Goal: Task Accomplishment & Management: Complete application form

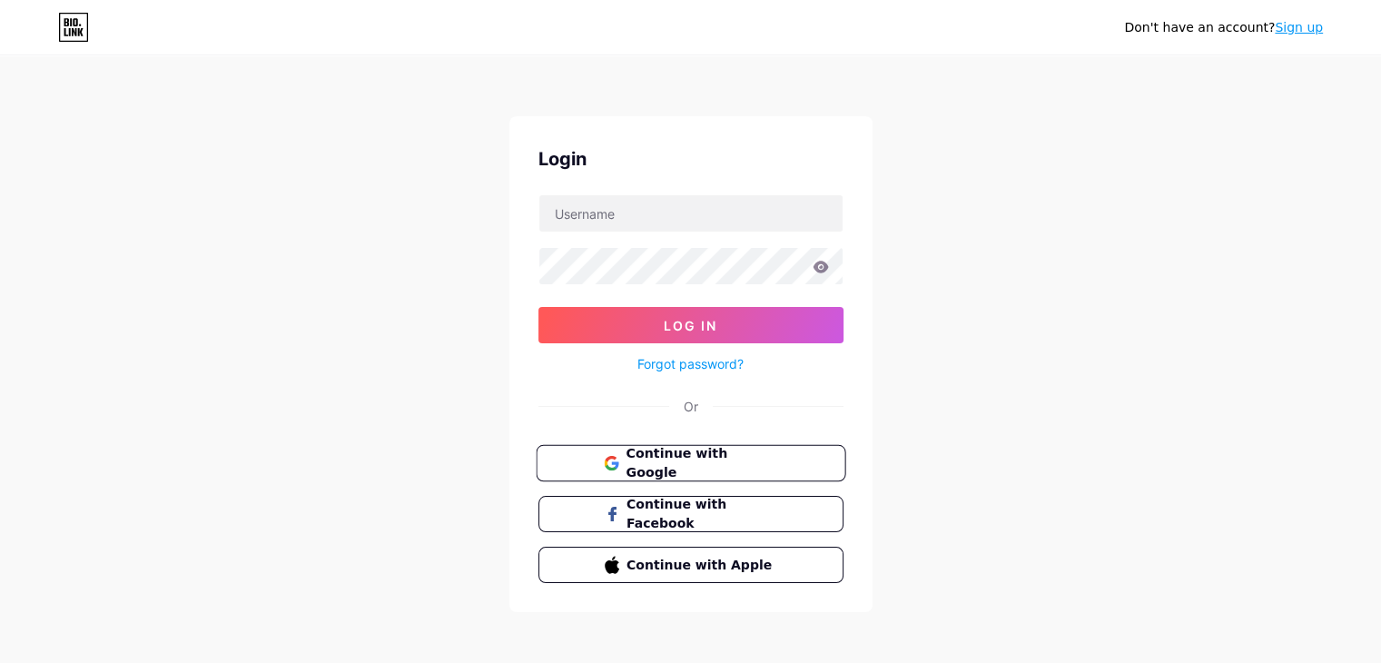
click at [686, 466] on span "Continue with Google" at bounding box center [702, 463] width 152 height 39
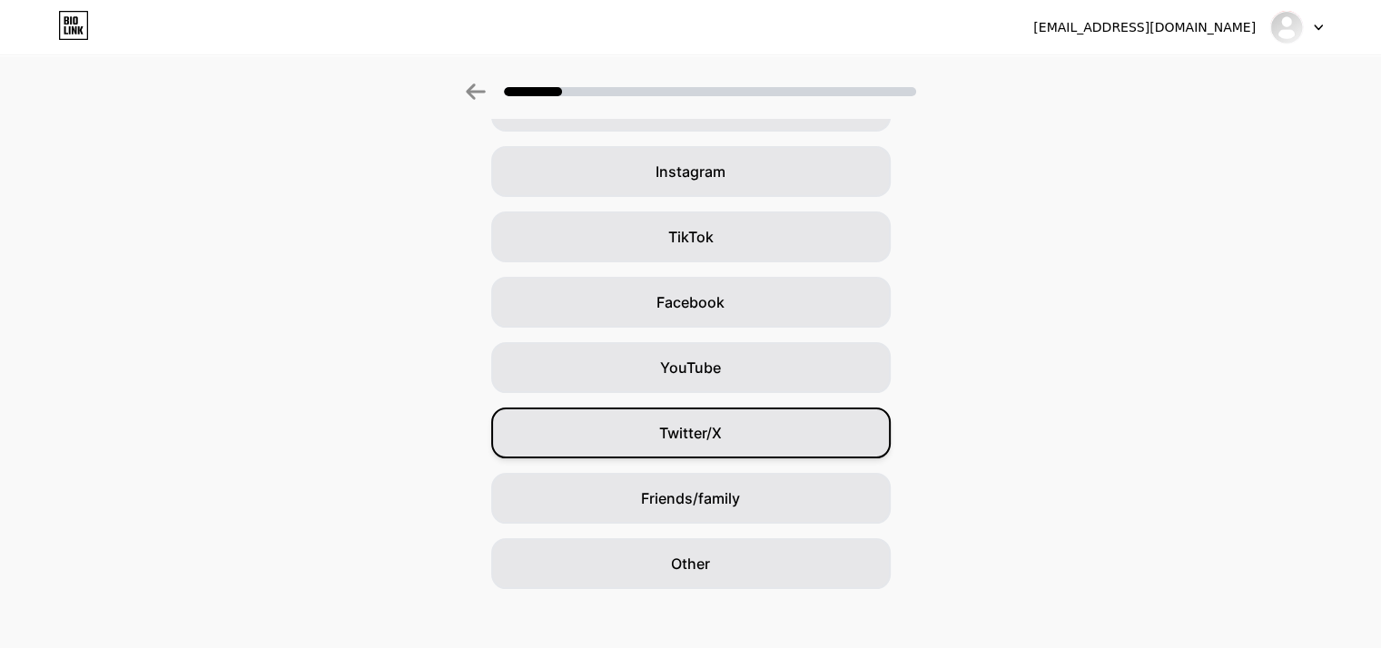
scroll to position [134, 0]
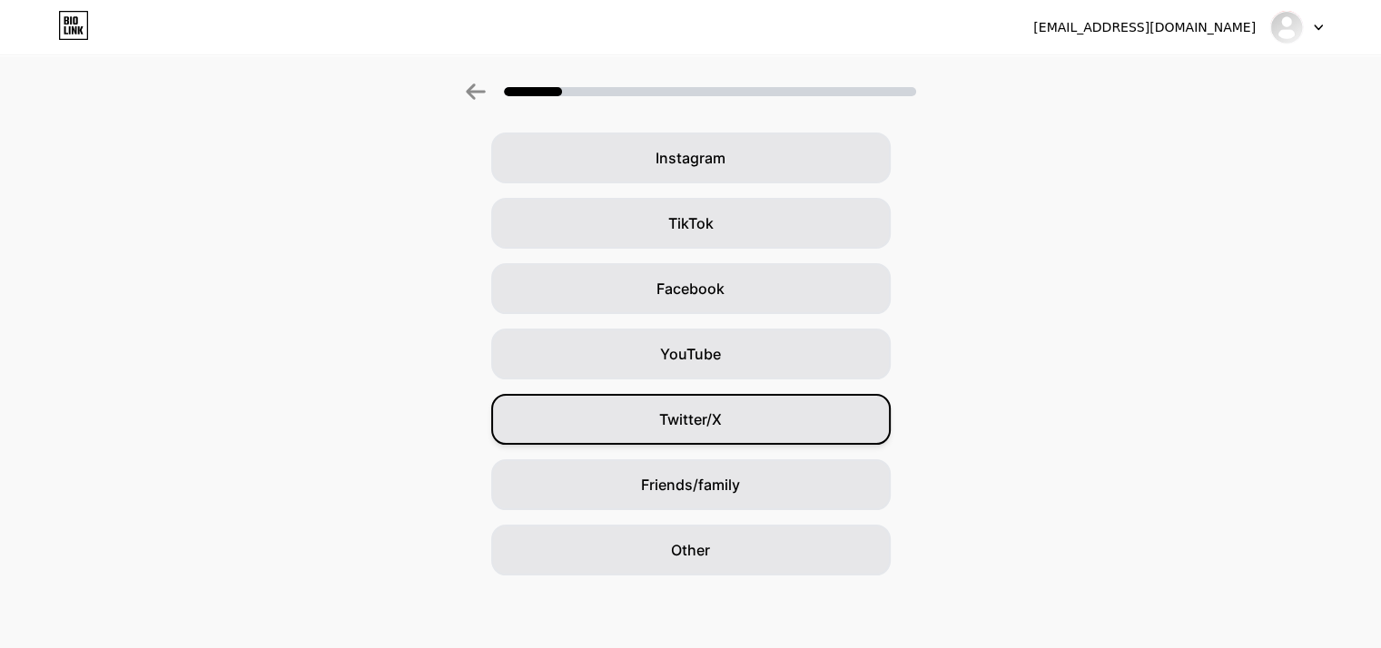
click at [710, 549] on span "Other" at bounding box center [690, 550] width 39 height 22
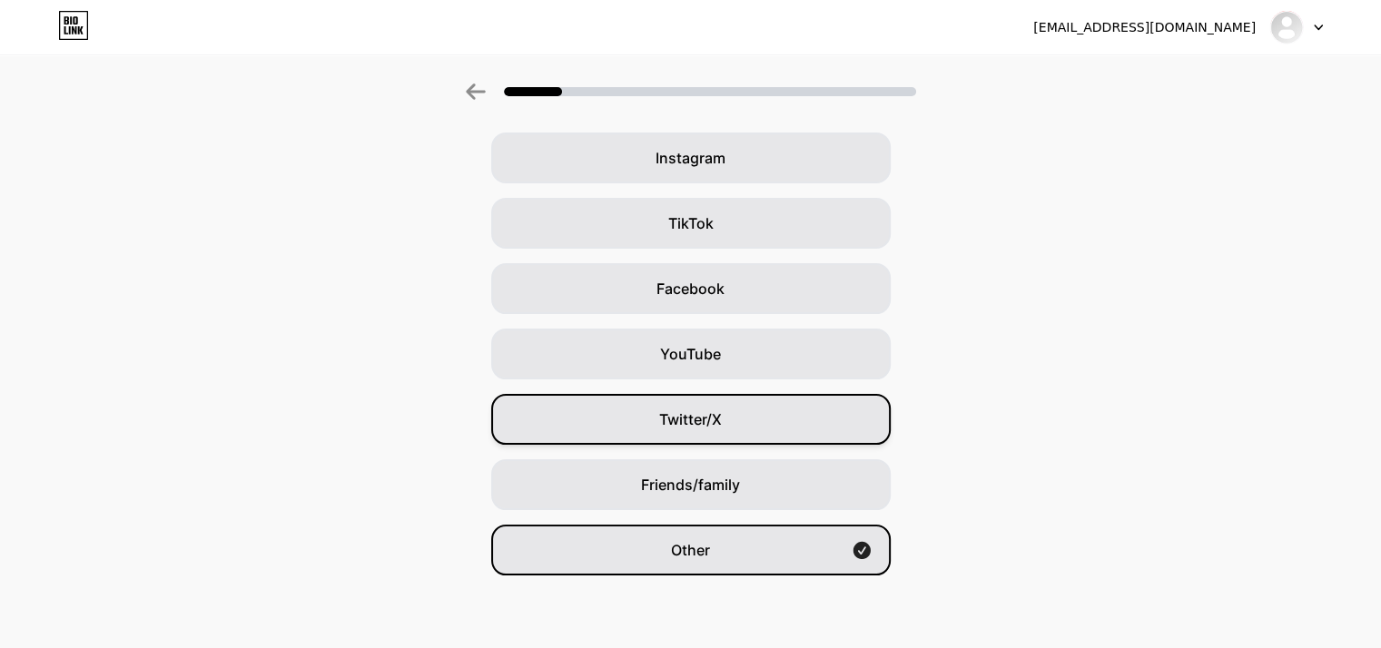
scroll to position [0, 0]
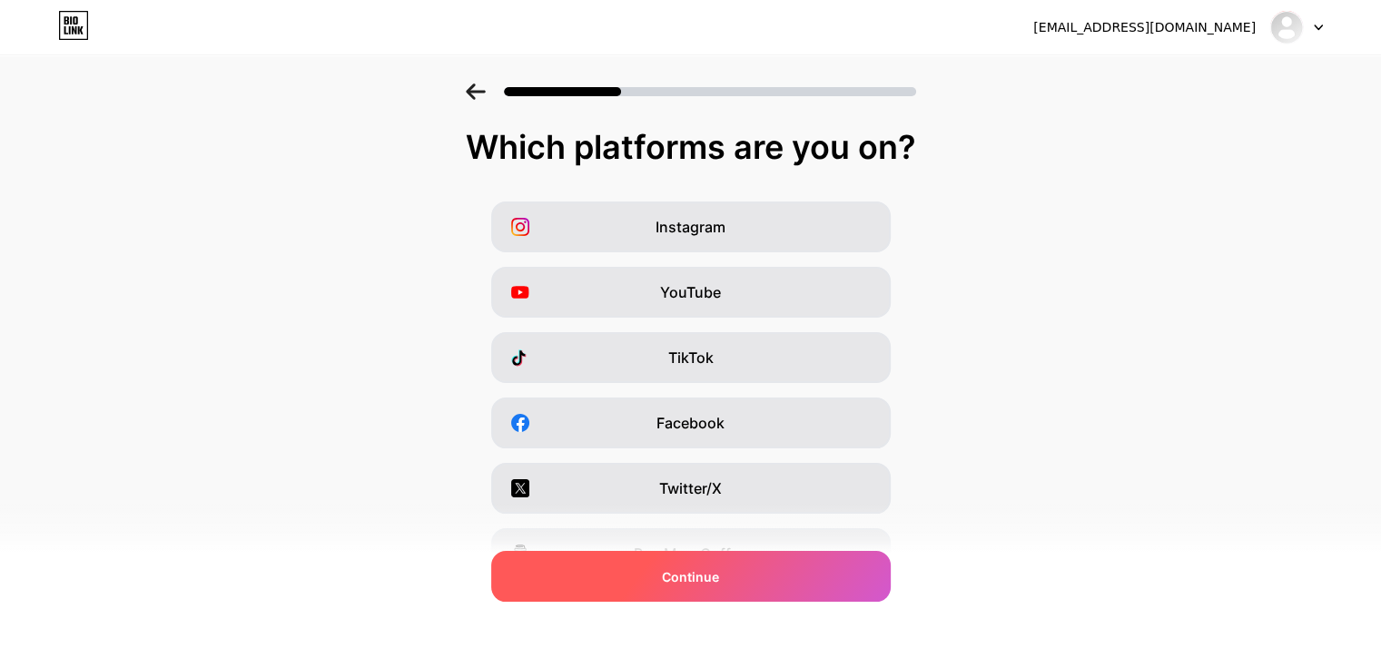
click at [726, 564] on div "Continue" at bounding box center [691, 576] width 400 height 51
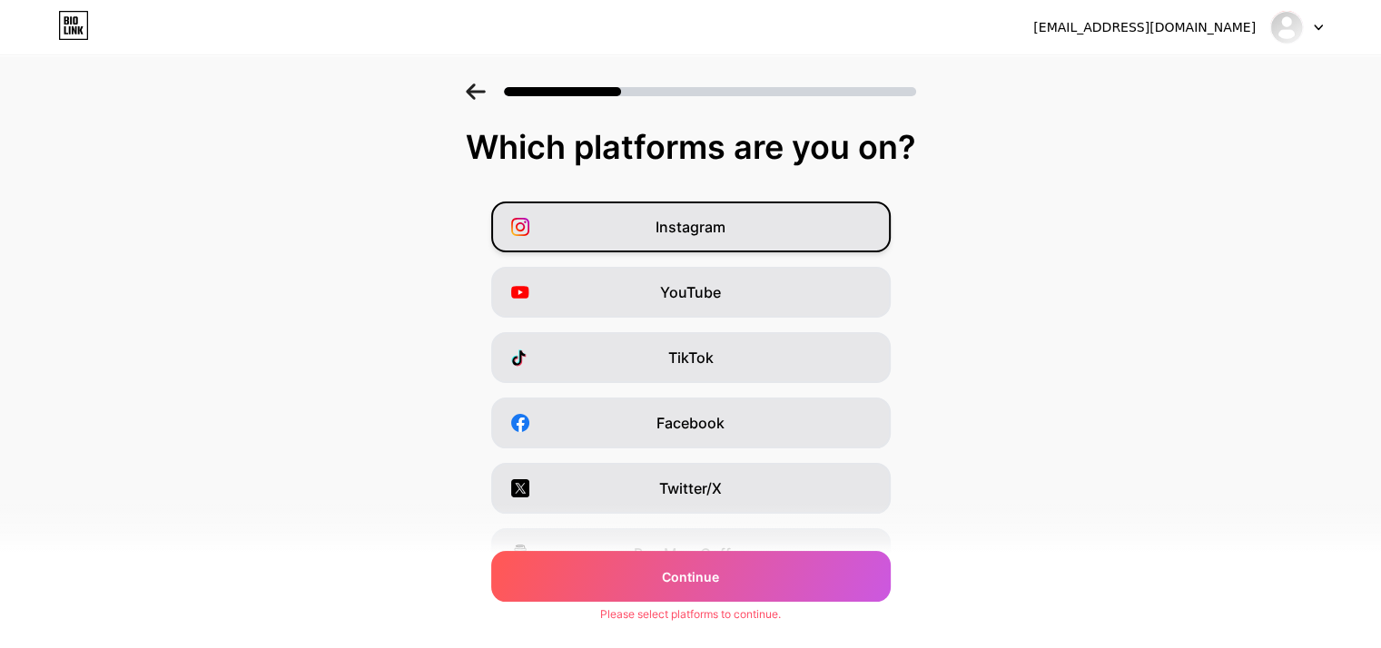
click at [699, 244] on div "Instagram" at bounding box center [691, 227] width 400 height 51
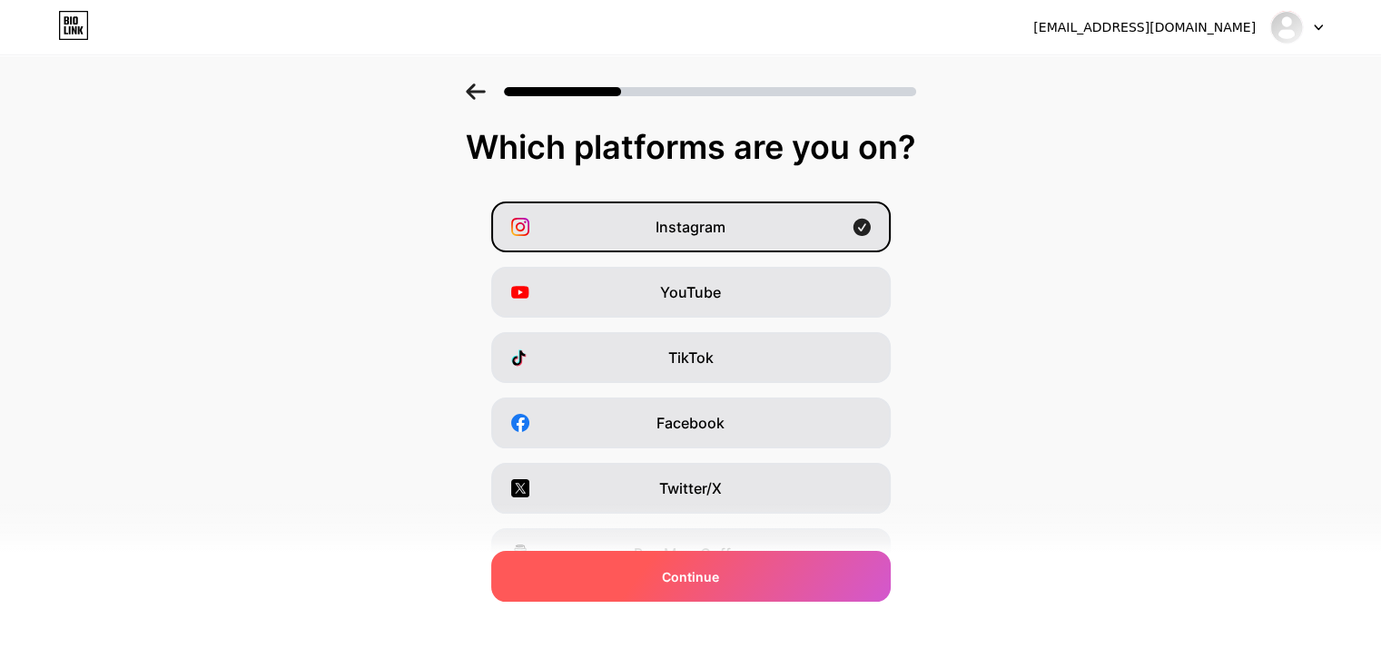
click at [730, 571] on div "Continue" at bounding box center [691, 576] width 400 height 51
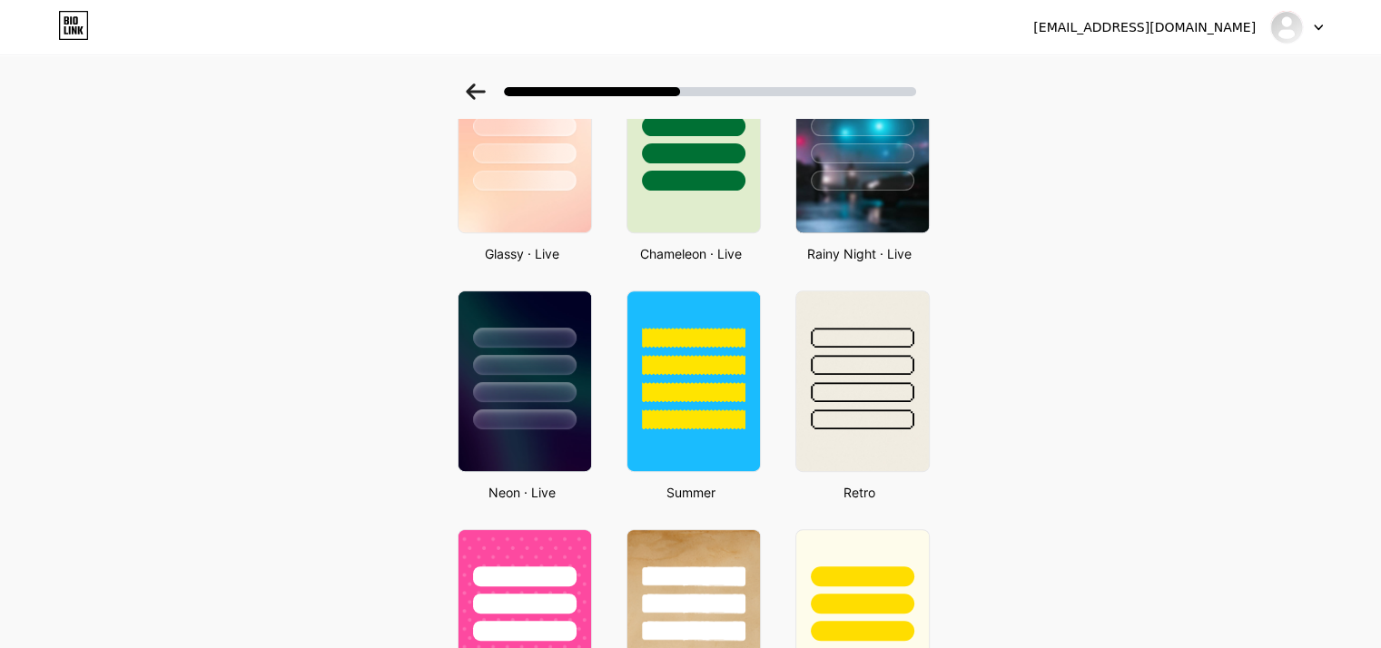
scroll to position [509, 0]
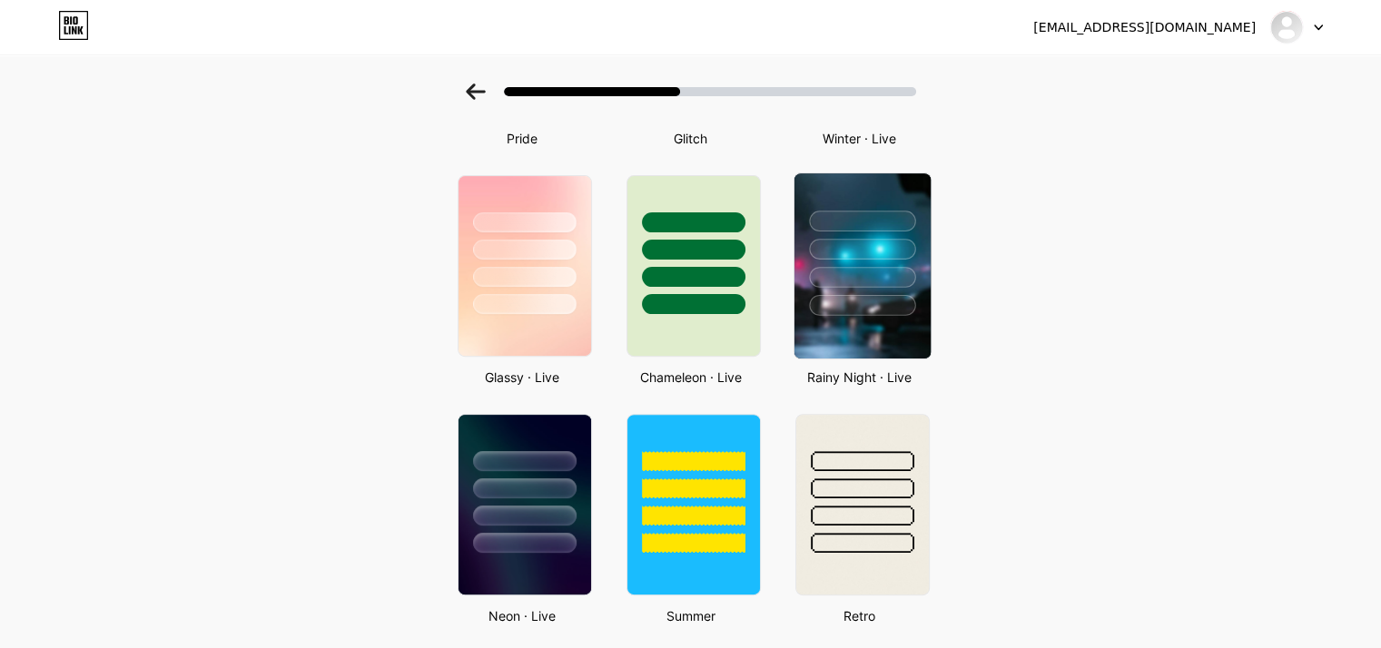
click at [828, 288] on div at bounding box center [862, 244] width 136 height 143
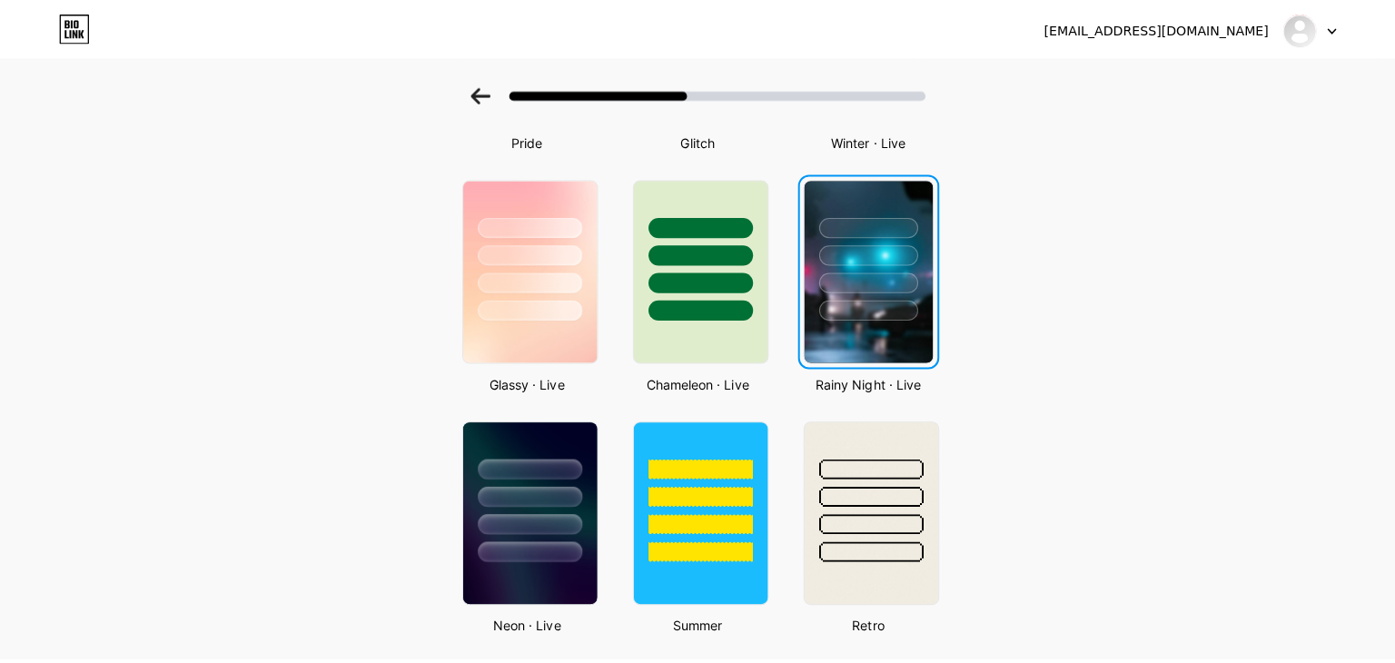
scroll to position [0, 0]
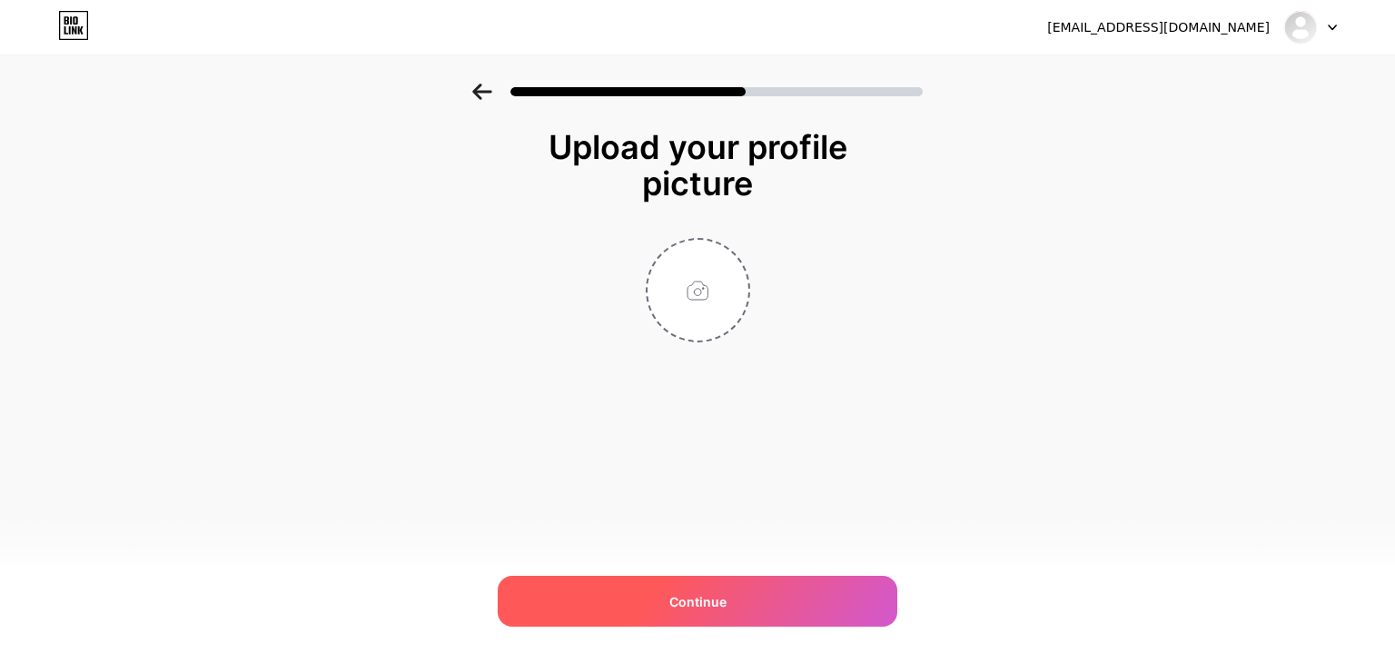
click at [759, 586] on div "Continue" at bounding box center [698, 601] width 400 height 51
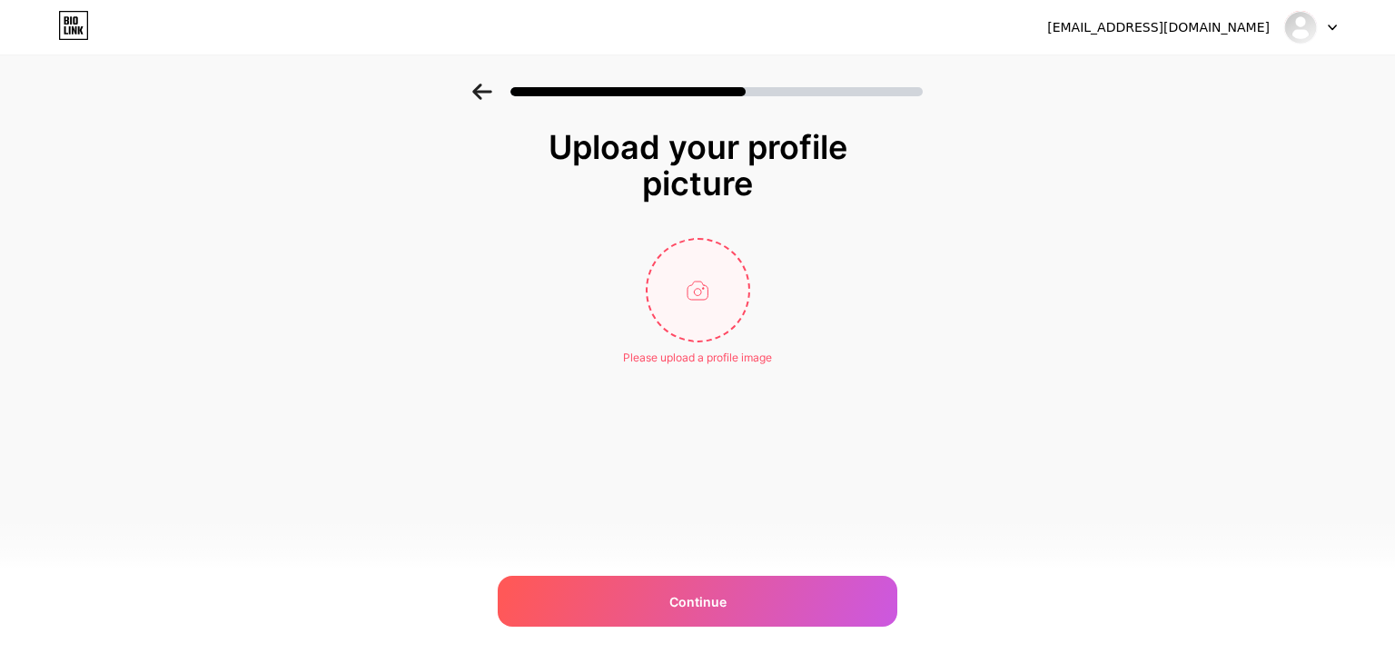
click at [694, 310] on input "file" at bounding box center [697, 290] width 101 height 101
type input "C:\fakepath\logo_medequip_360x (1).png"
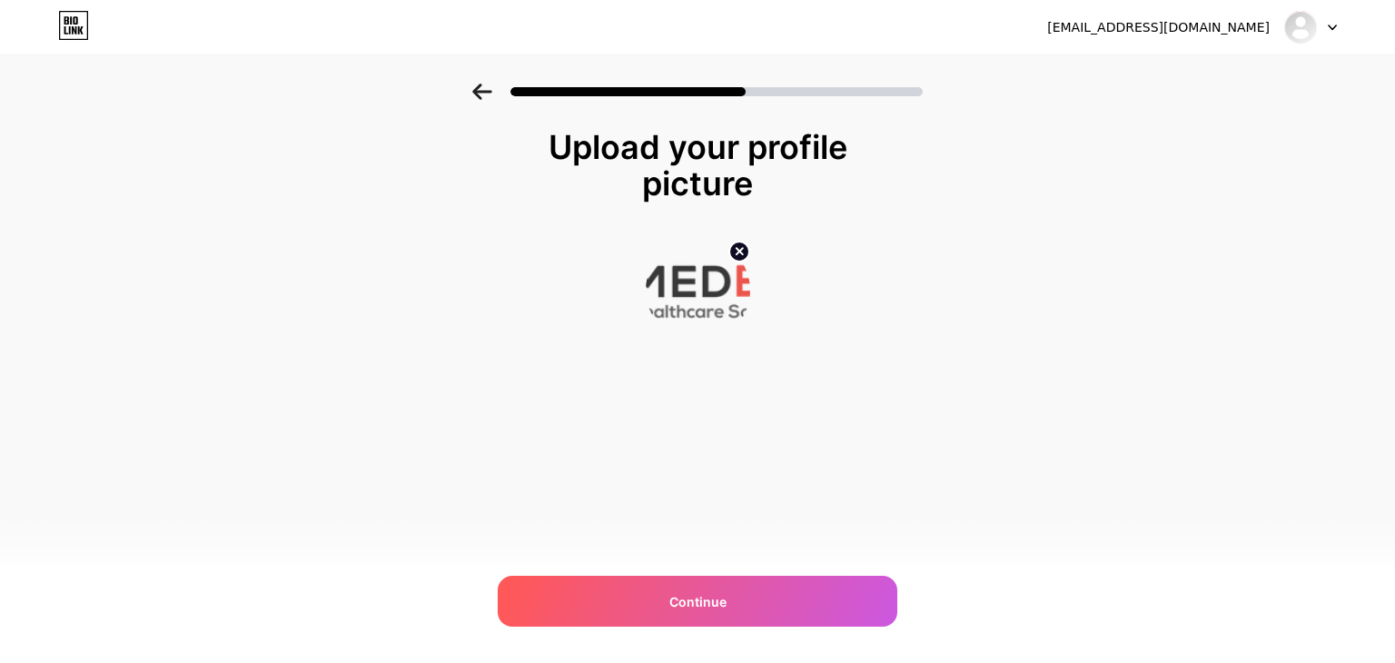
click at [733, 254] on circle at bounding box center [739, 252] width 20 height 20
click at [703, 298] on input "file" at bounding box center [697, 290] width 101 height 101
type input "C:\fakepath\Logo.png"
click at [732, 250] on circle at bounding box center [739, 252] width 20 height 20
click at [700, 300] on input "file" at bounding box center [697, 290] width 101 height 101
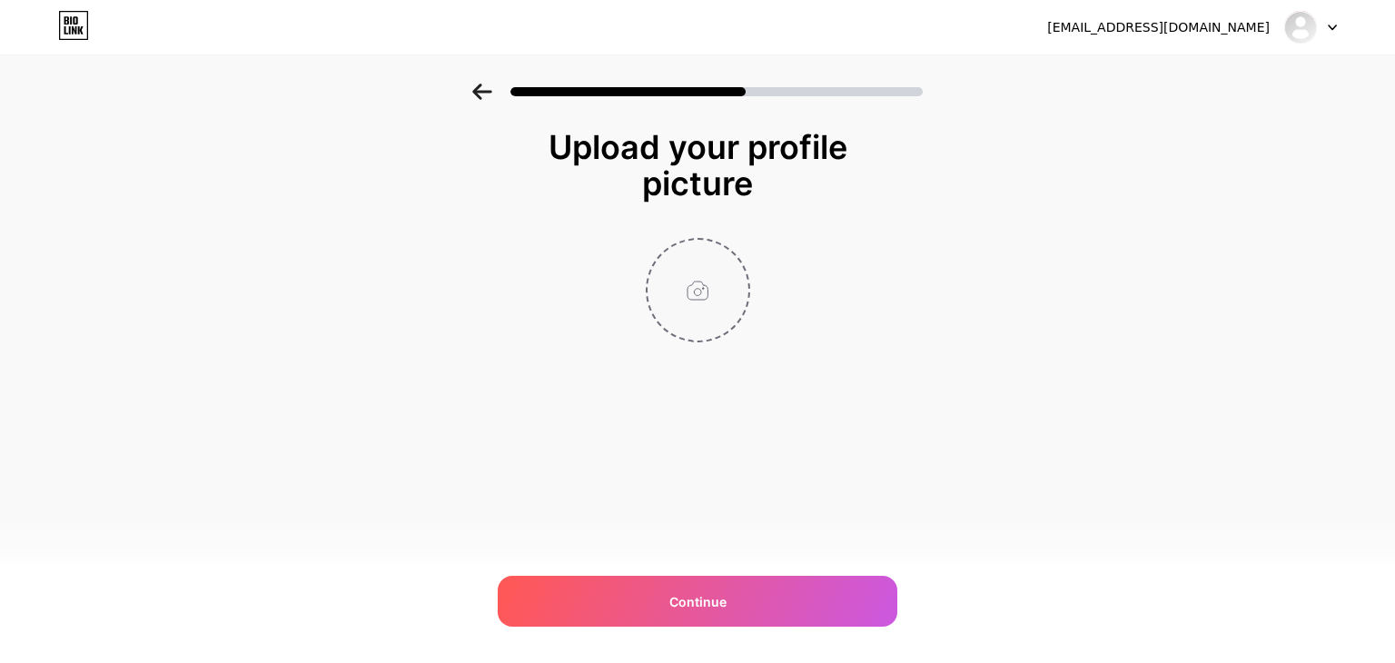
type input "C:\fakepath\logo_medequip_360x__1_-removebg-preview (2).png"
click at [736, 246] on circle at bounding box center [739, 252] width 20 height 20
click at [692, 299] on input "file" at bounding box center [697, 290] width 101 height 101
click at [701, 298] on input "file" at bounding box center [697, 290] width 101 height 101
type input "C:\fakepath\logo_medequip_360x (1).png"
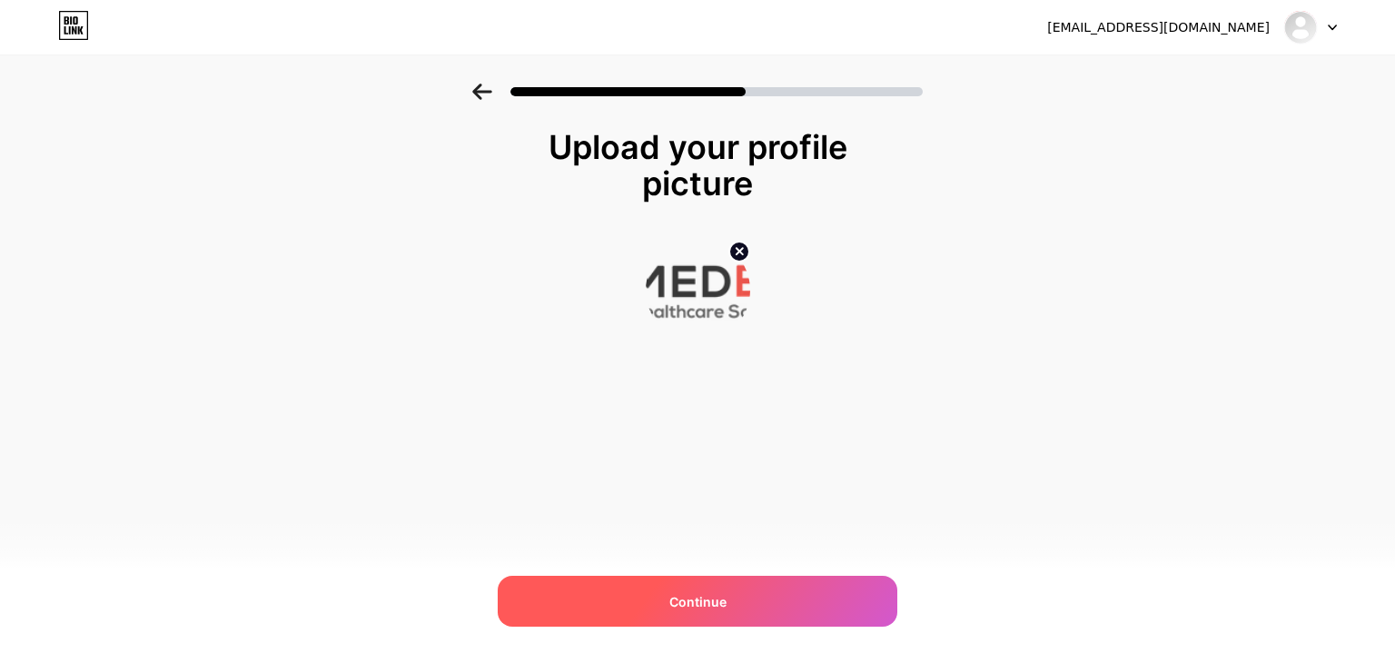
click at [744, 600] on div "Continue" at bounding box center [698, 601] width 400 height 51
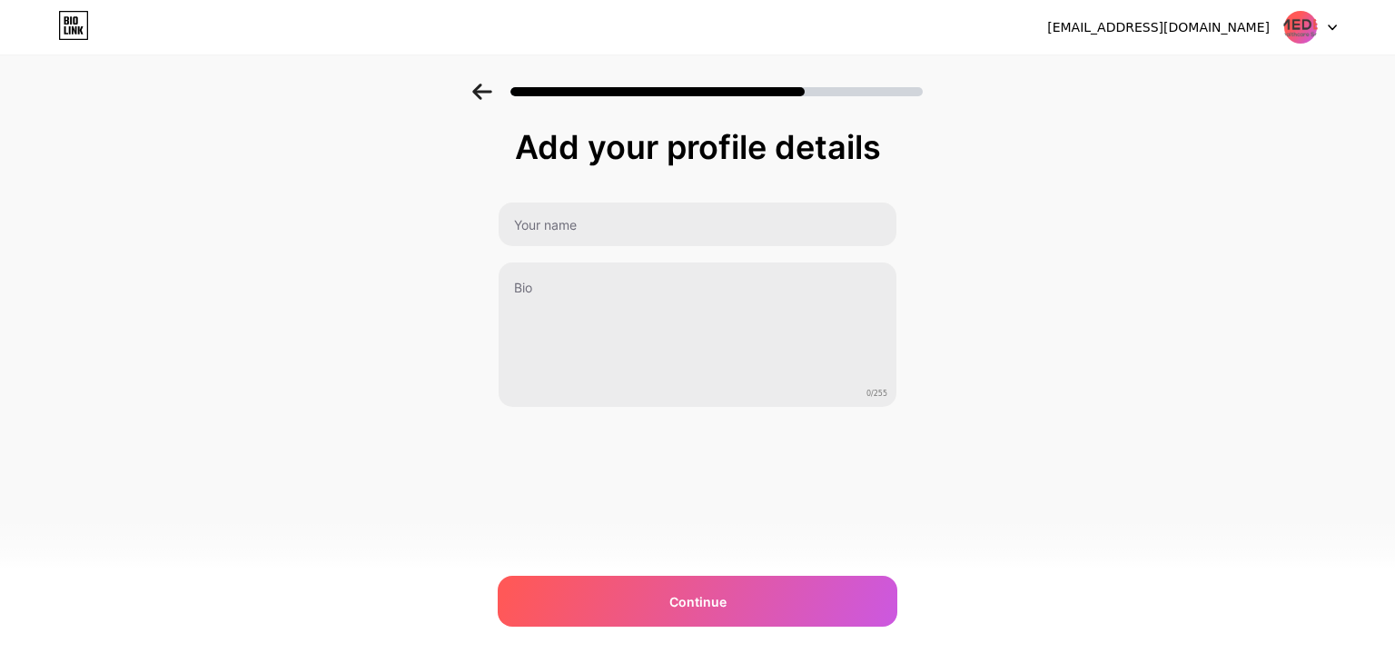
click at [741, 601] on div "Continue" at bounding box center [698, 601] width 400 height 51
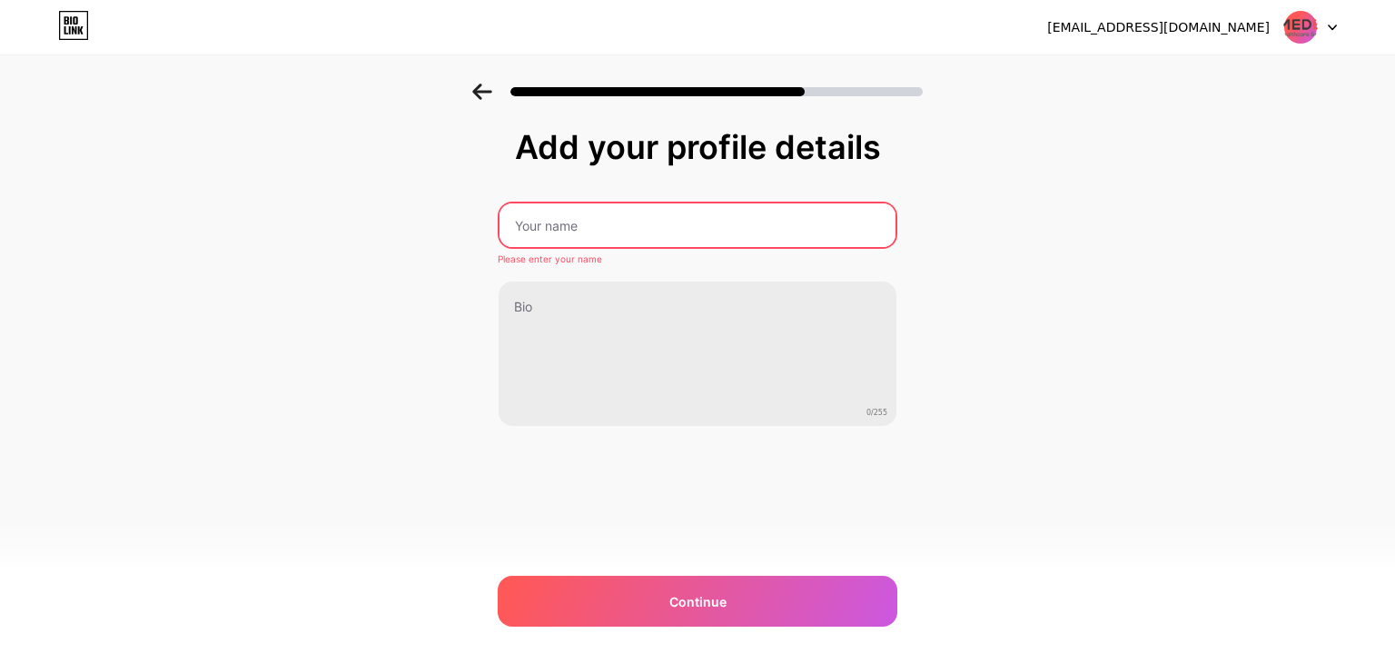
click at [610, 238] on input "text" at bounding box center [697, 225] width 396 height 44
click at [628, 222] on input "text" at bounding box center [698, 225] width 400 height 44
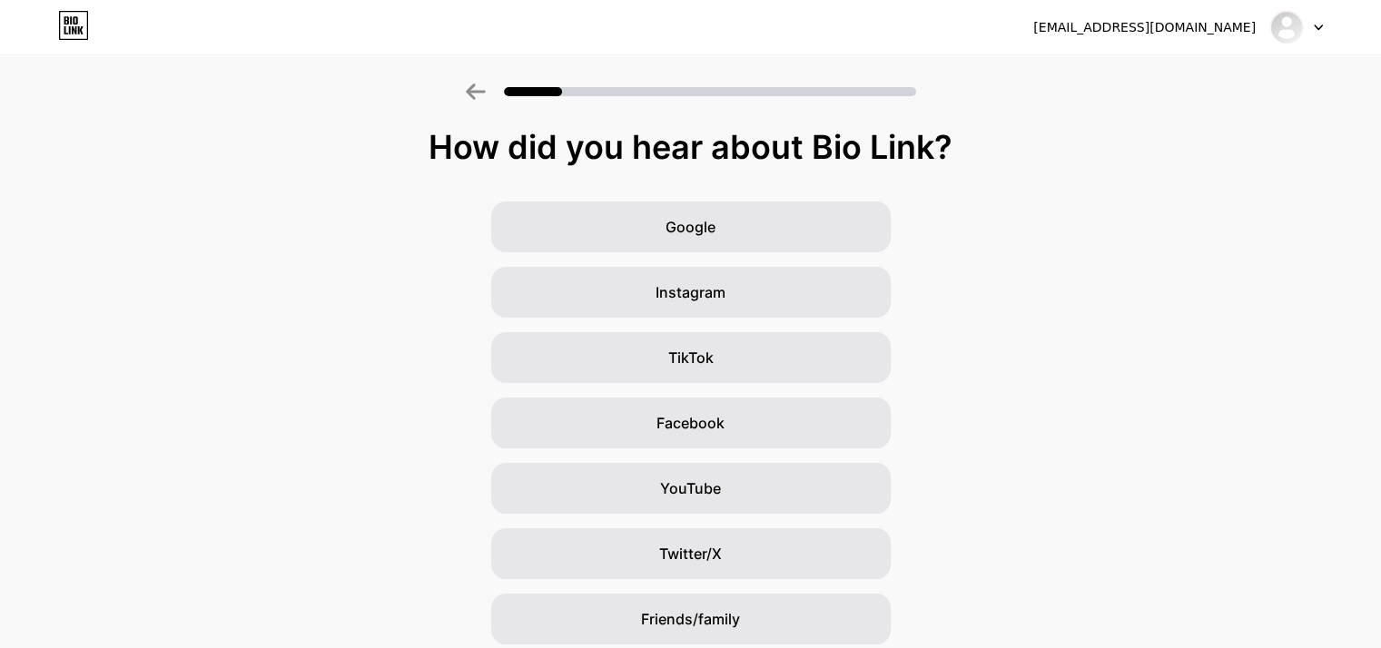
click at [476, 90] on icon at bounding box center [475, 92] width 19 height 16
click at [479, 91] on icon at bounding box center [475, 92] width 19 height 16
